Goal: Participate in discussion: Engage in conversation with other users on a specific topic

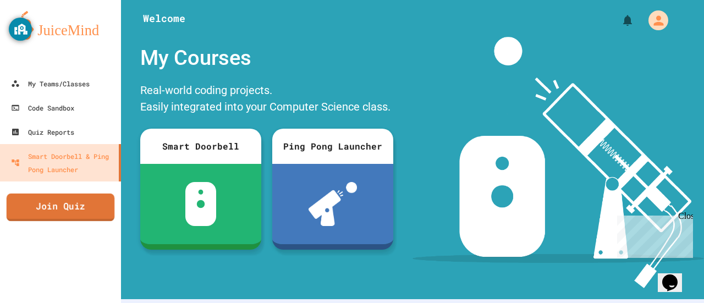
click at [78, 207] on link "Join Quiz" at bounding box center [61, 207] width 108 height 27
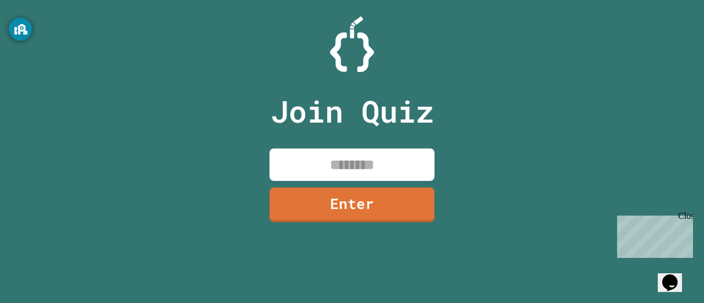
click at [315, 154] on input at bounding box center [351, 164] width 165 height 32
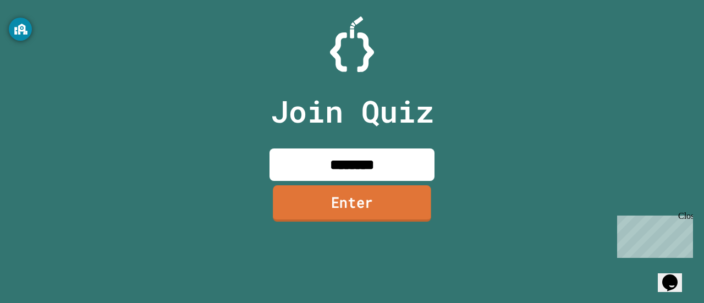
type input "********"
click at [360, 209] on link "Enter" at bounding box center [352, 203] width 158 height 36
